Goal: Task Accomplishment & Management: Use online tool/utility

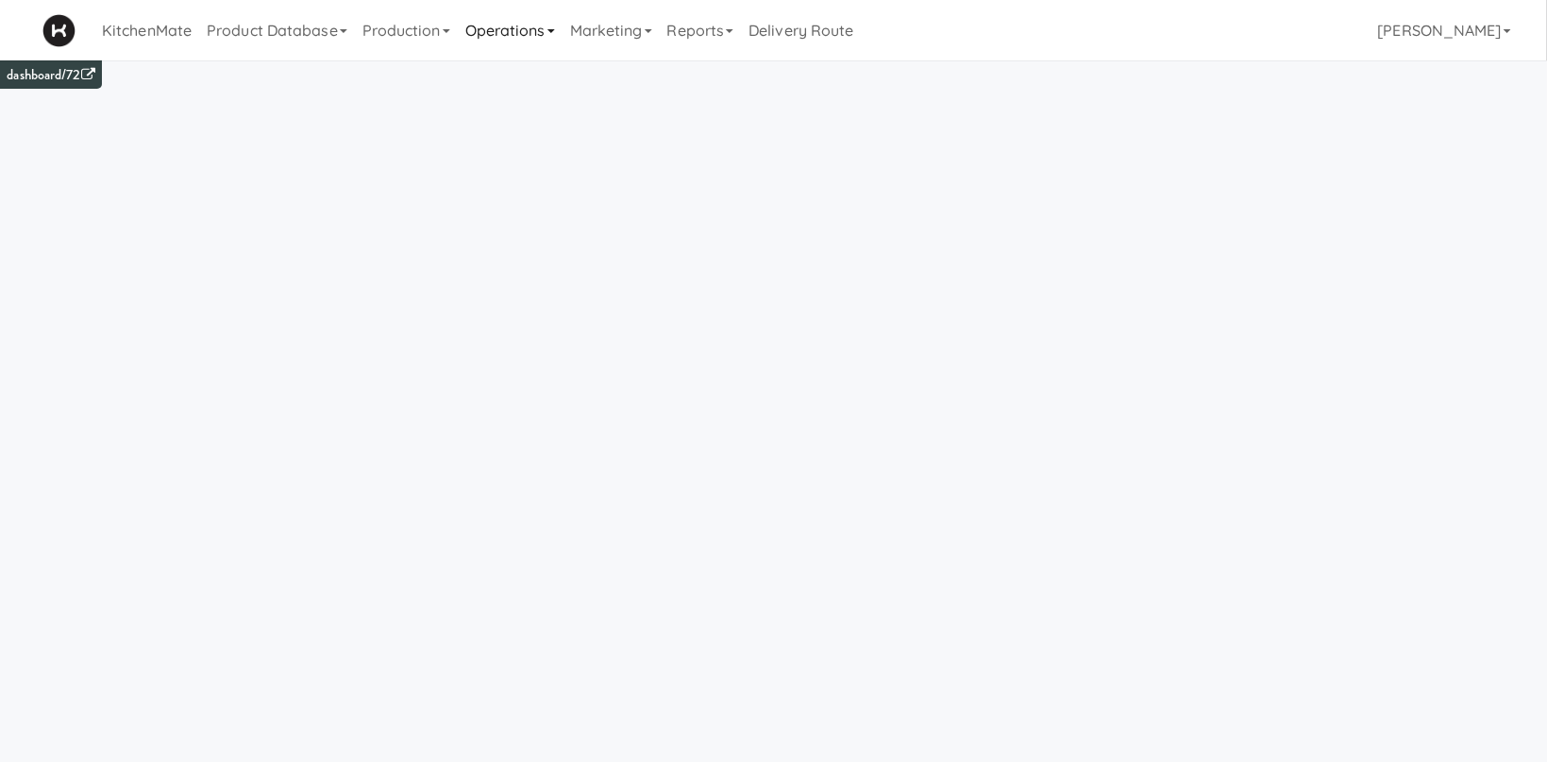
click at [518, 34] on link "Operations" at bounding box center [510, 30] width 105 height 60
click at [439, 36] on link "Production" at bounding box center [406, 30] width 103 height 60
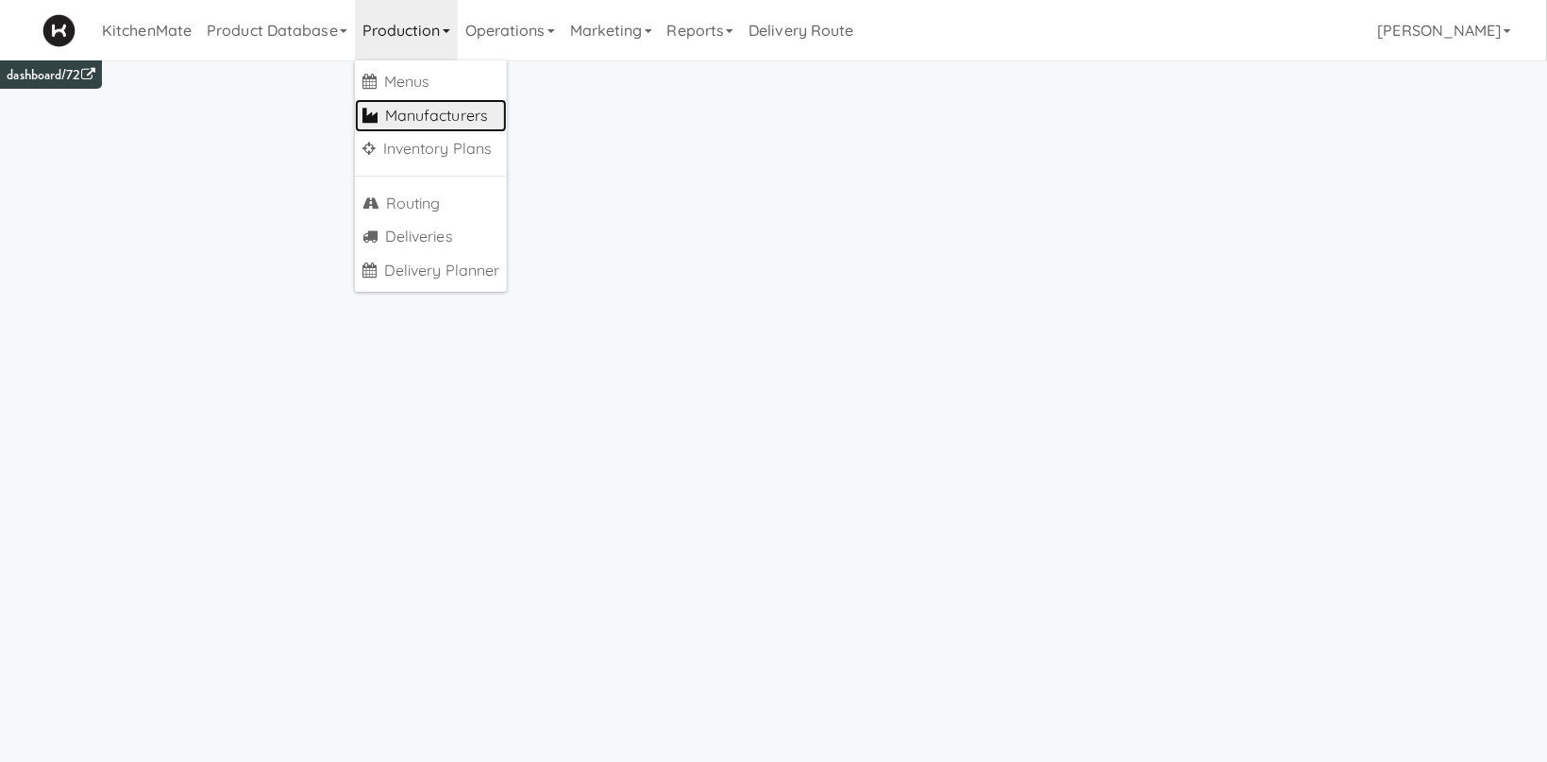
click at [461, 119] on link "Manufacturers" at bounding box center [431, 116] width 153 height 34
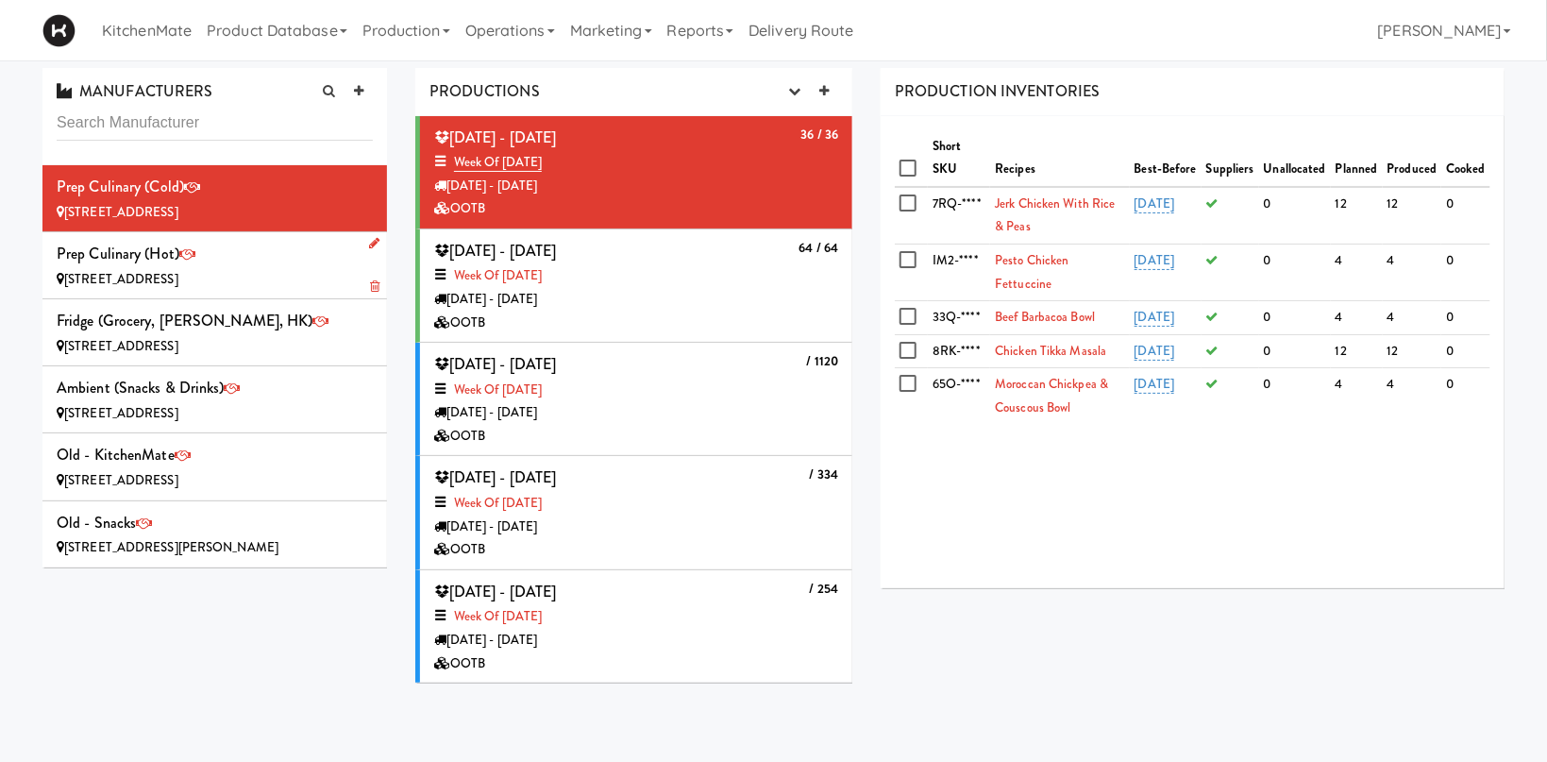
click at [202, 263] on div "Prep Culinary (Hot) [STREET_ADDRESS]" at bounding box center [215, 265] width 316 height 51
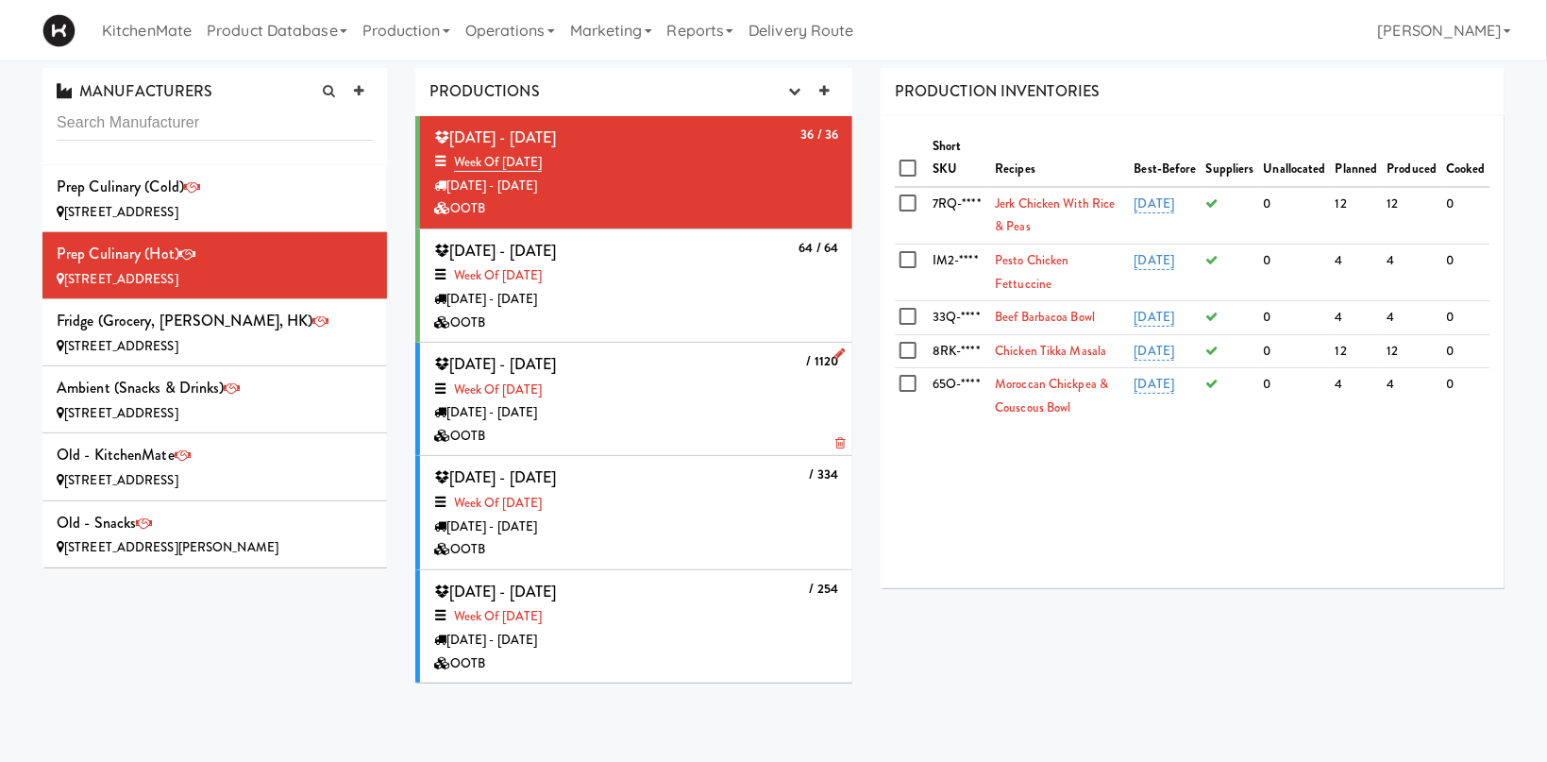
click at [691, 392] on div "Week of [DATE]" at bounding box center [636, 390] width 404 height 24
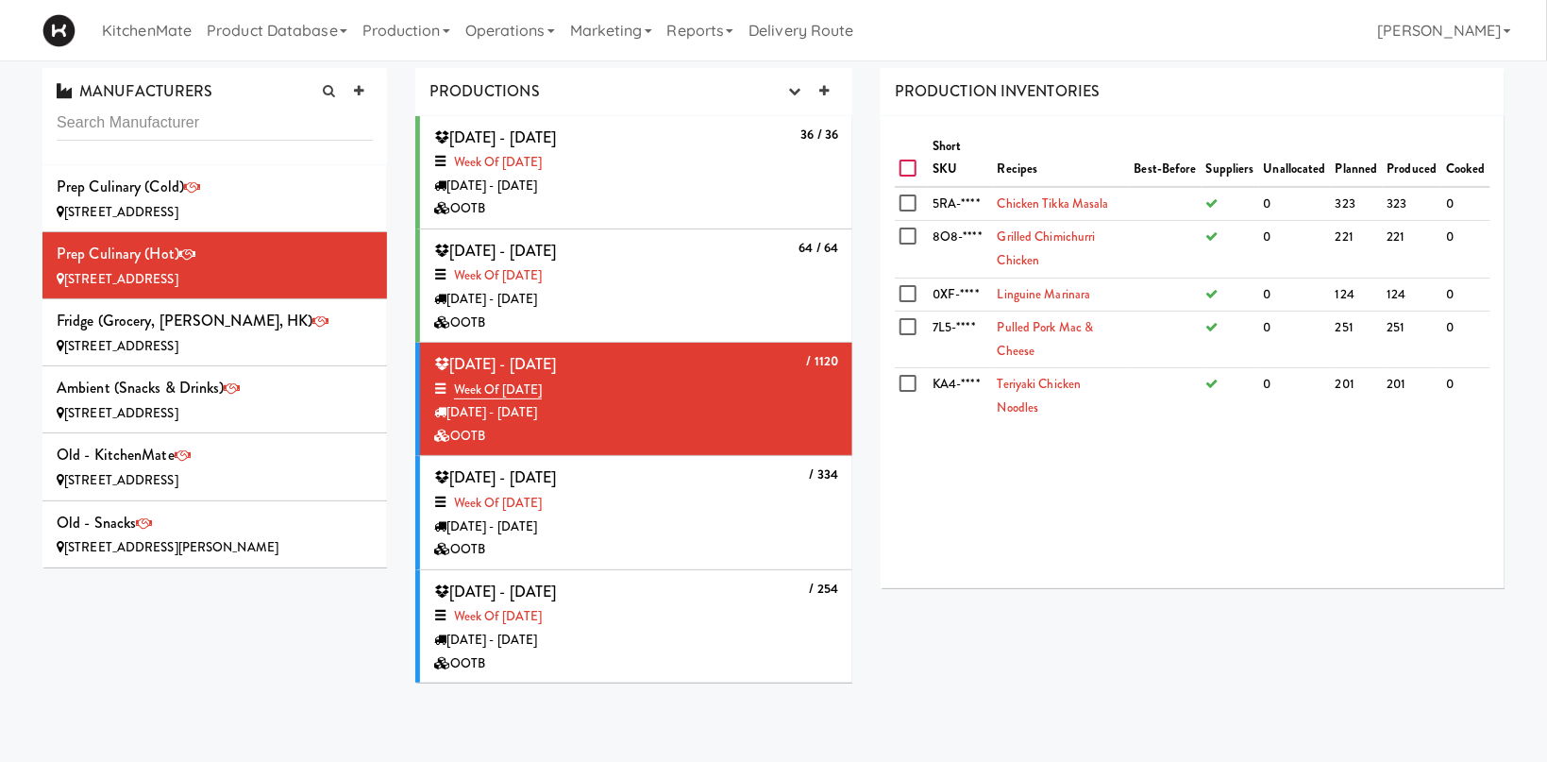
click at [909, 173] on input "checkbox" at bounding box center [910, 168] width 22 height 15
checkbox input "true"
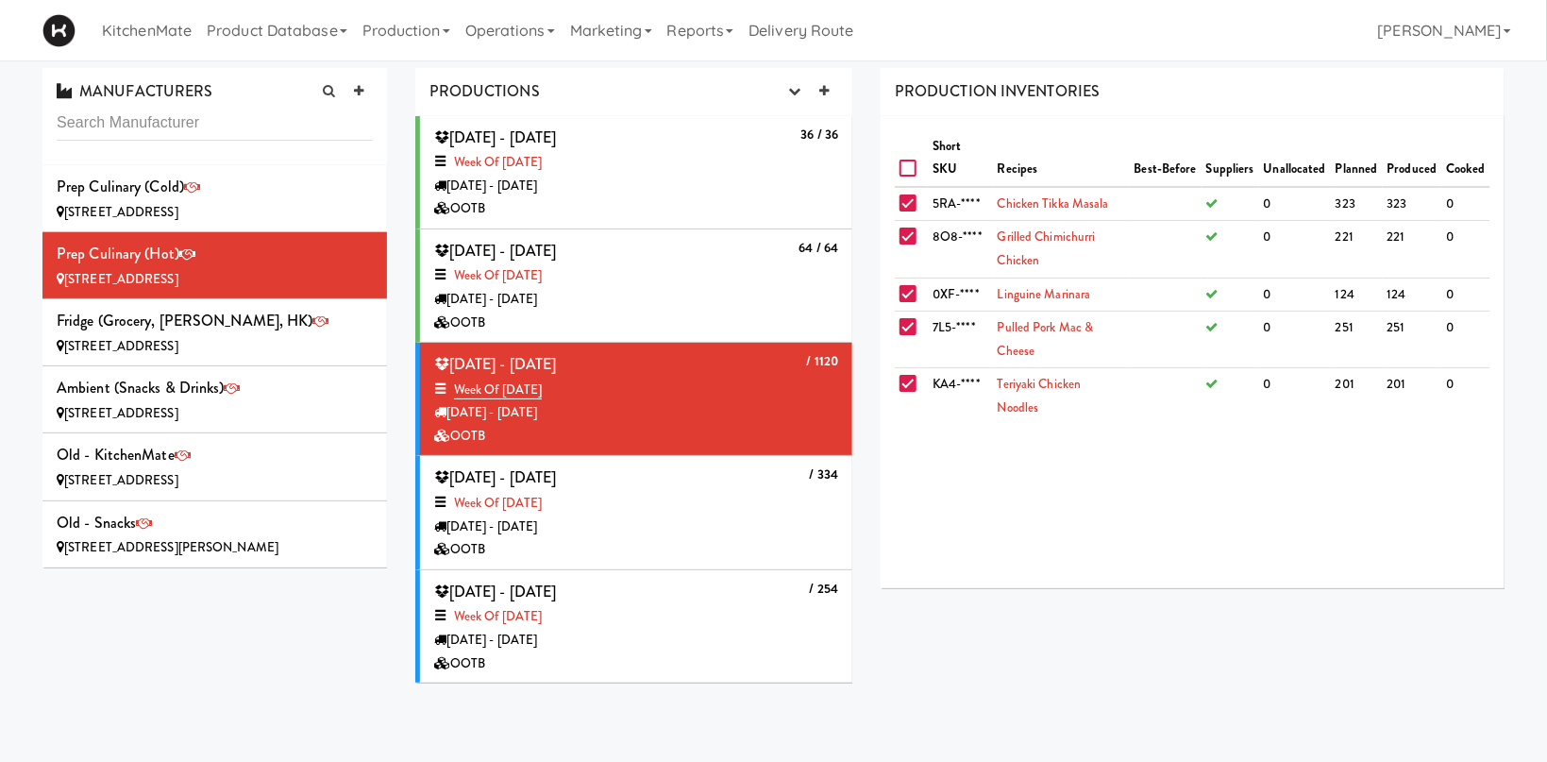
checkbox input "true"
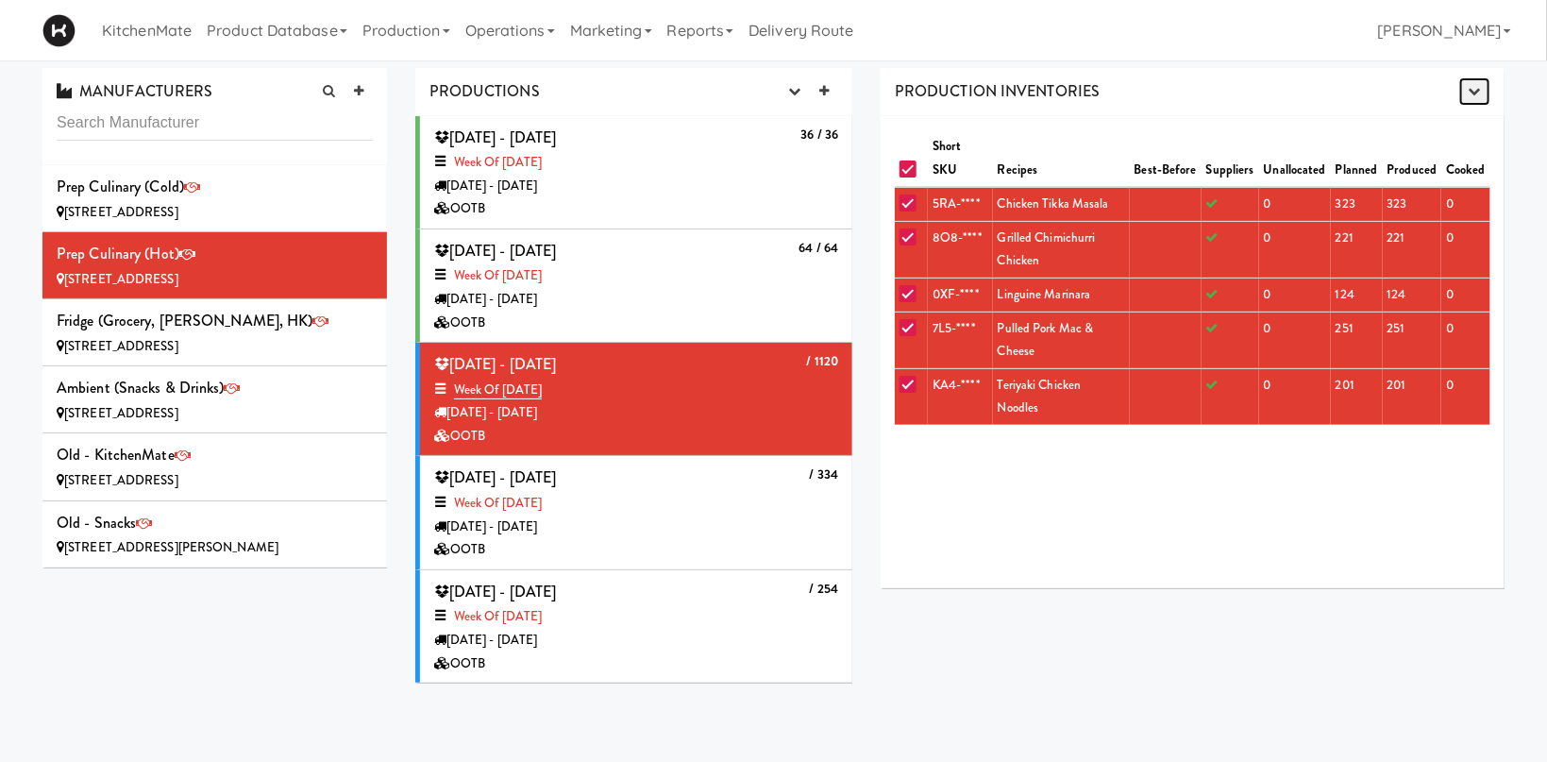
click at [1463, 91] on button "button" at bounding box center [1474, 91] width 31 height 28
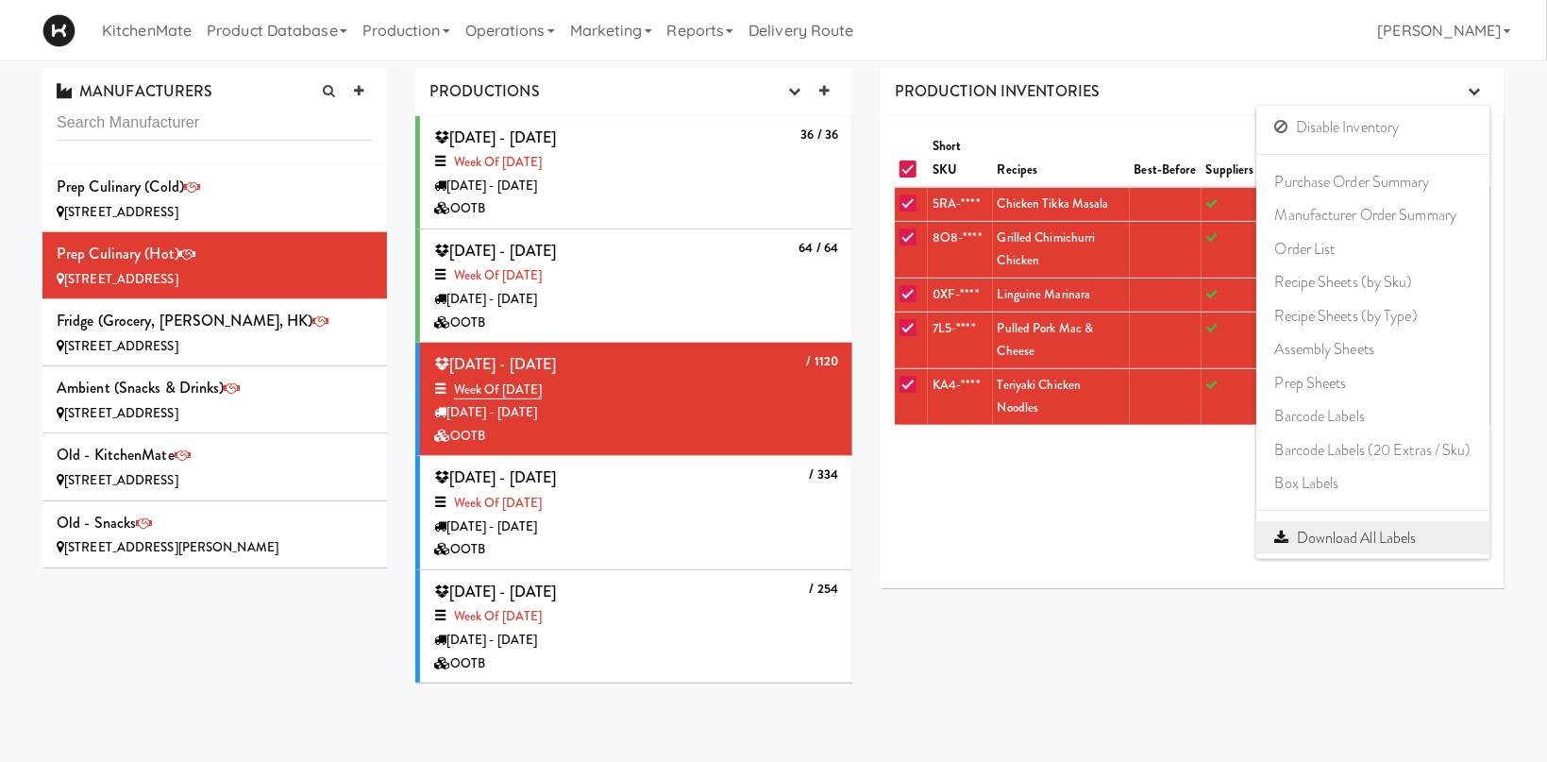
click at [1411, 540] on link "Download All Labels" at bounding box center [1373, 538] width 234 height 34
